Goal: Find specific page/section: Find specific page/section

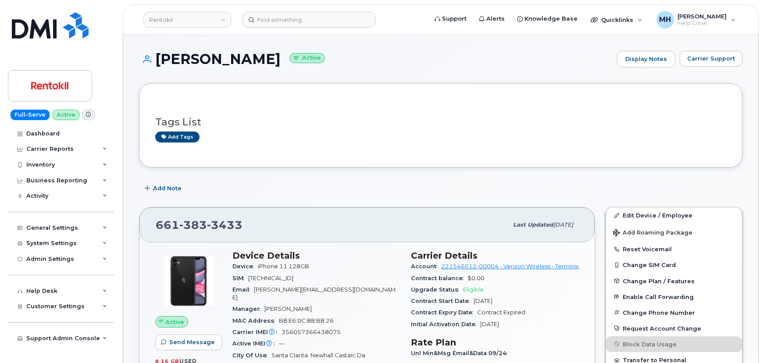
scroll to position [119, 0]
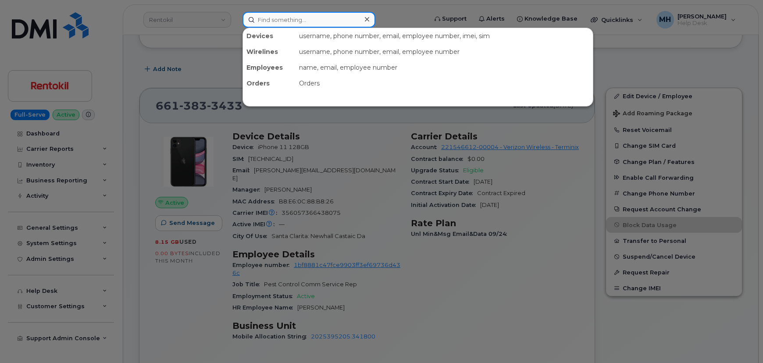
click at [275, 19] on input at bounding box center [309, 20] width 133 height 16
paste input "2769451"
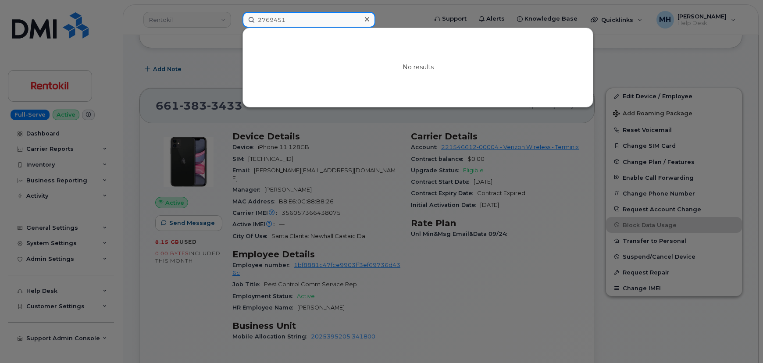
type input "2769451"
drag, startPoint x: 428, startPoint y: 141, endPoint x: 422, endPoint y: 145, distance: 6.3
click at [426, 142] on div at bounding box center [381, 181] width 763 height 363
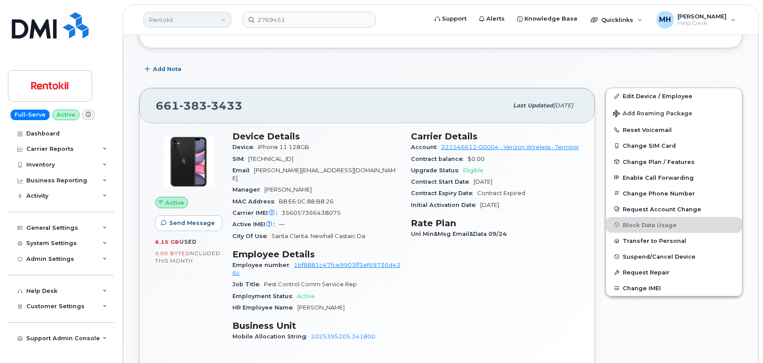
drag, startPoint x: 196, startPoint y: 21, endPoint x: 202, endPoint y: 20, distance: 6.2
click at [197, 21] on link "Rentokil" at bounding box center [187, 20] width 88 height 16
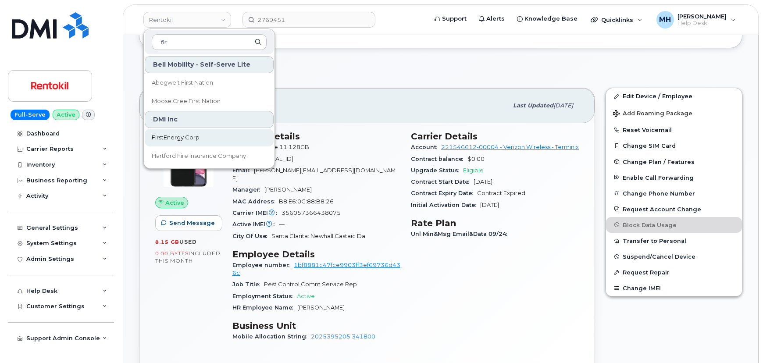
type input "fir"
click at [165, 139] on span "FirstEnergy Corp" at bounding box center [176, 137] width 48 height 9
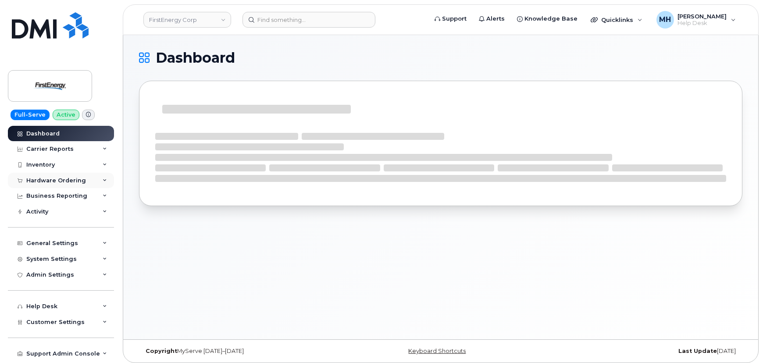
click at [56, 180] on div "Hardware Ordering" at bounding box center [56, 180] width 60 height 7
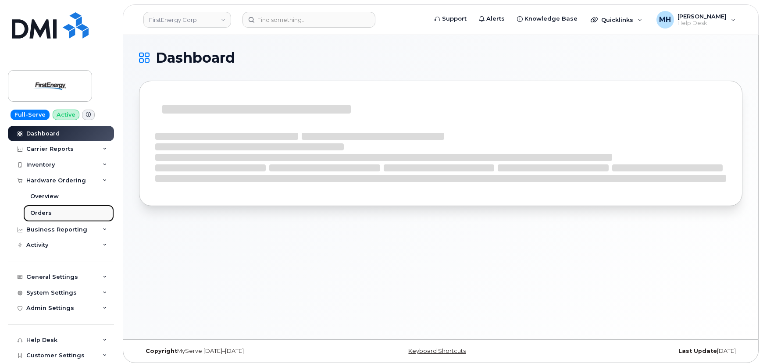
click at [48, 210] on div "Orders" at bounding box center [40, 213] width 21 height 8
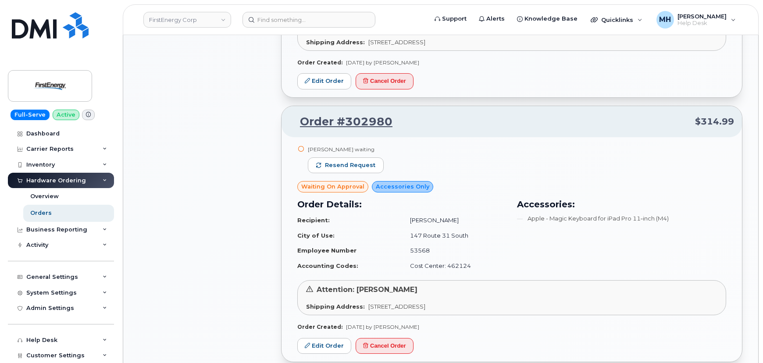
scroll to position [797, 0]
